Goal: Information Seeking & Learning: Find specific page/section

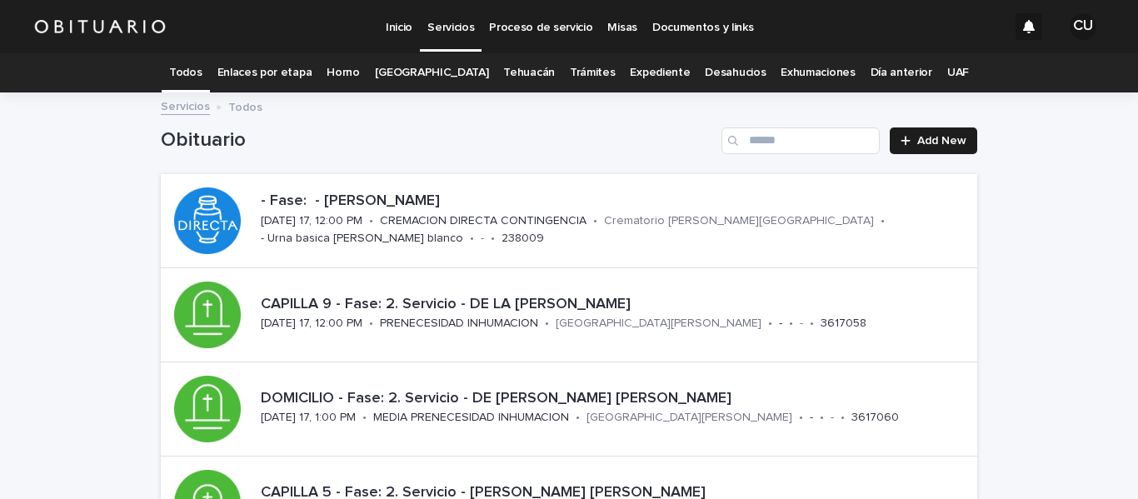
click at [647, 75] on link "Expediente" at bounding box center [660, 72] width 60 height 39
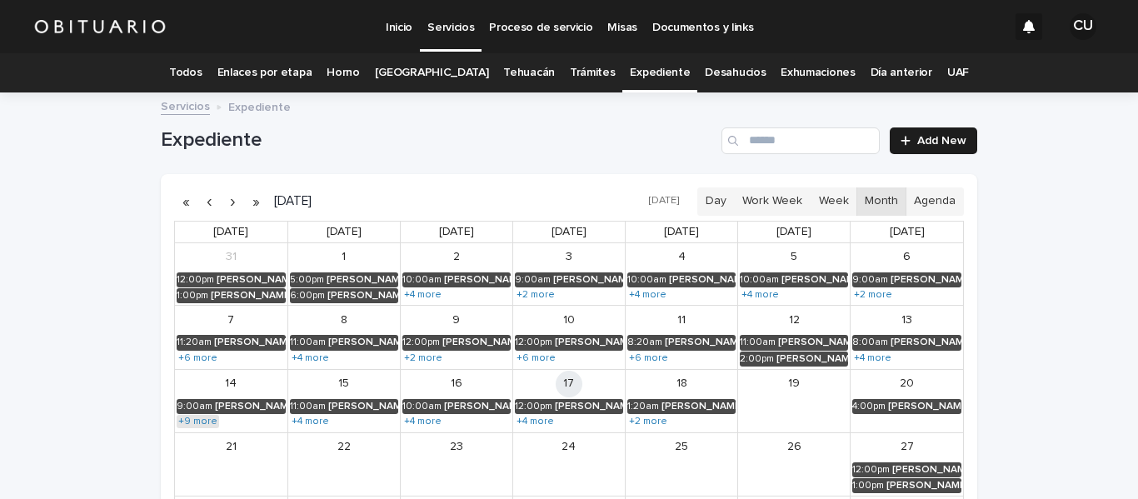
click at [197, 425] on link "+9 more" at bounding box center [198, 421] width 42 height 13
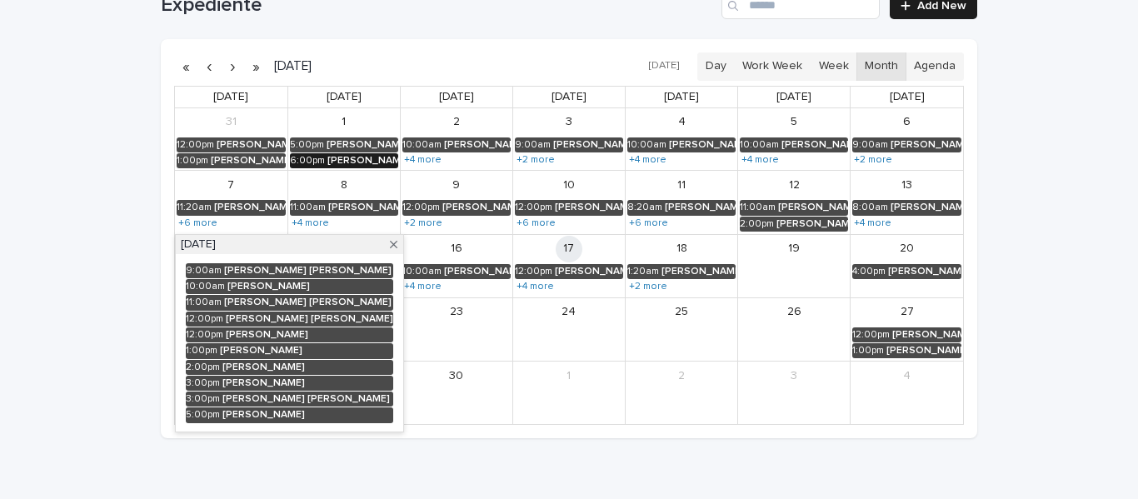
scroll to position [136, 0]
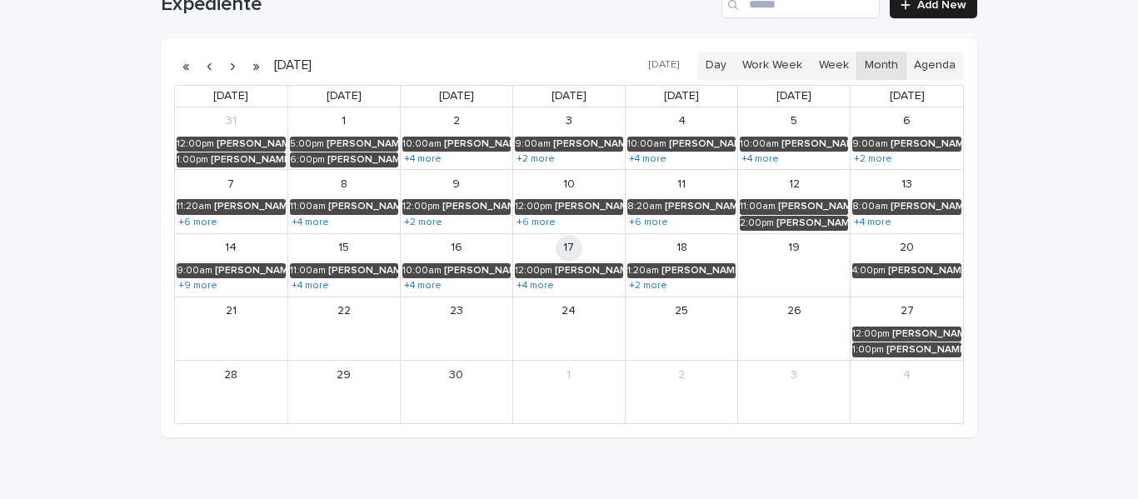
click at [271, 467] on div "Loading... Saving… Loading... Saving… Expediente Add New [DATE] [DATE] Day Work…" at bounding box center [568, 218] width 833 height 521
click at [428, 288] on link "+4 more" at bounding box center [422, 285] width 41 height 13
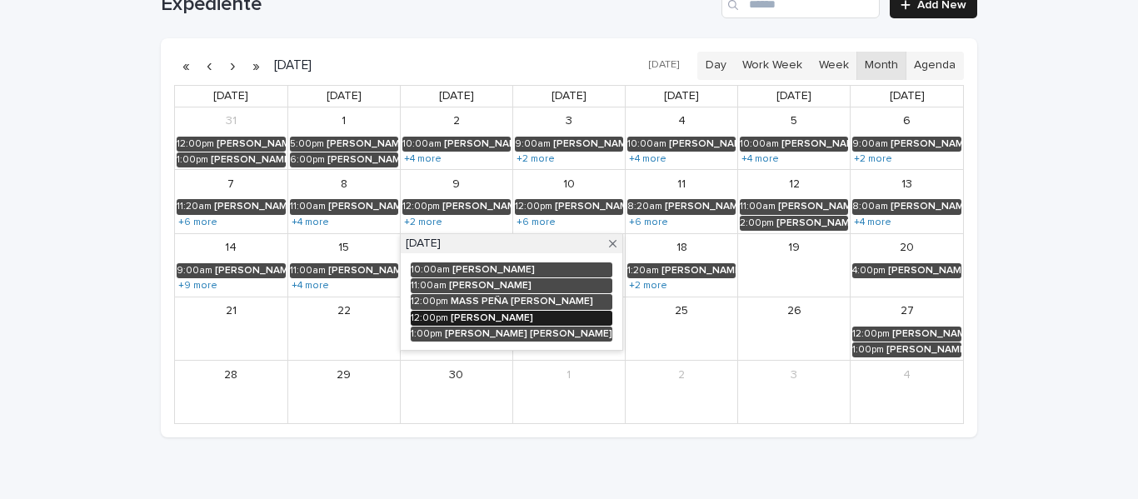
click at [475, 312] on div "[PERSON_NAME]" at bounding box center [532, 318] width 162 height 12
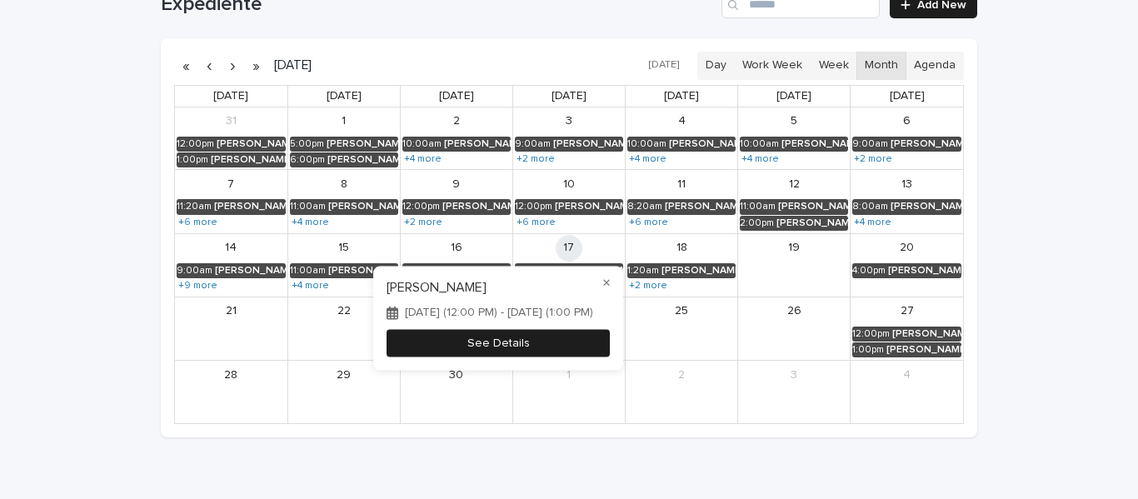
click at [386, 348] on button "See Details" at bounding box center [497, 343] width 223 height 27
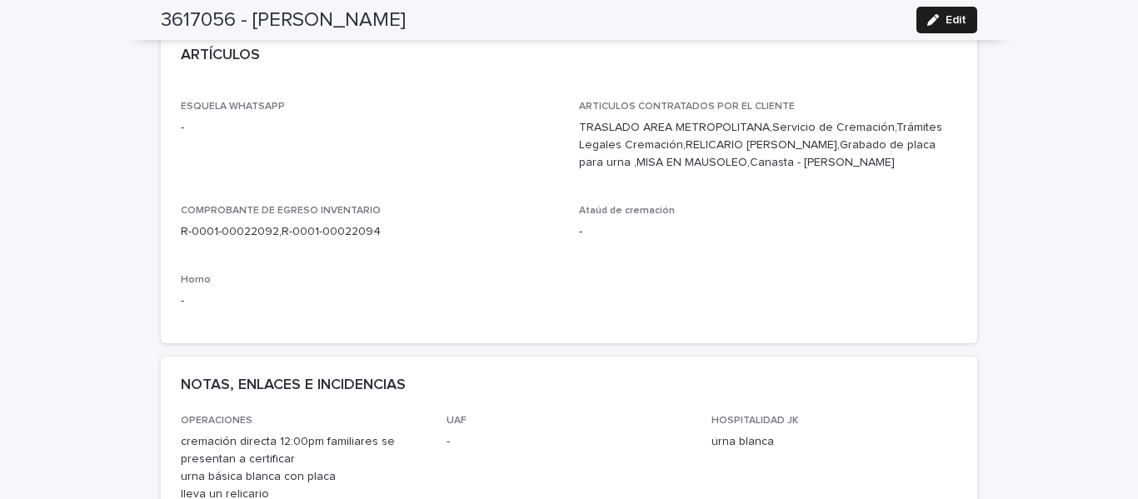
scroll to position [555, 0]
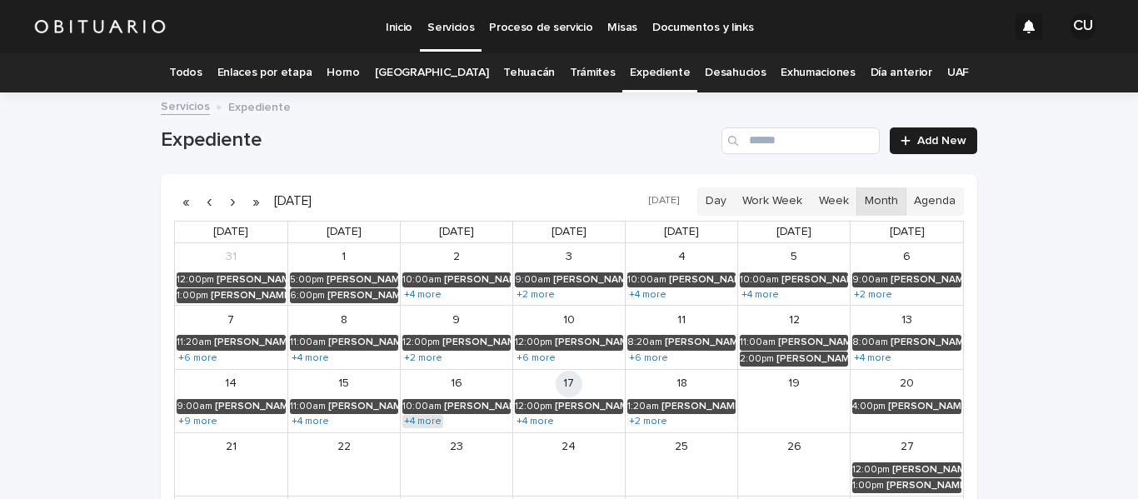
click at [420, 421] on link "+4 more" at bounding box center [422, 421] width 41 height 13
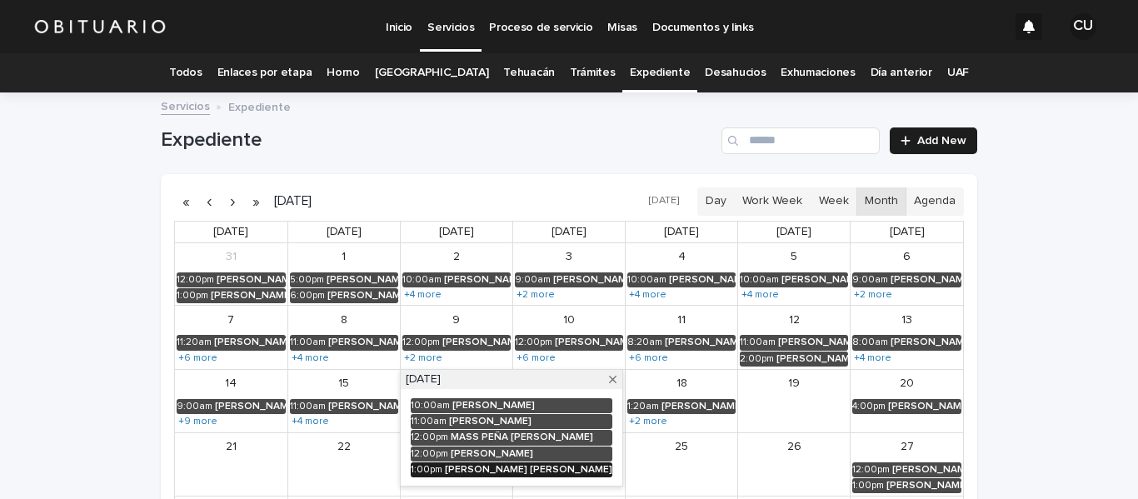
click at [469, 465] on div "[PERSON_NAME] [PERSON_NAME]" at bounding box center [528, 470] width 167 height 12
click at [386, 476] on button "See Details" at bounding box center [497, 464] width 223 height 27
